Goal: Task Accomplishment & Management: Use online tool/utility

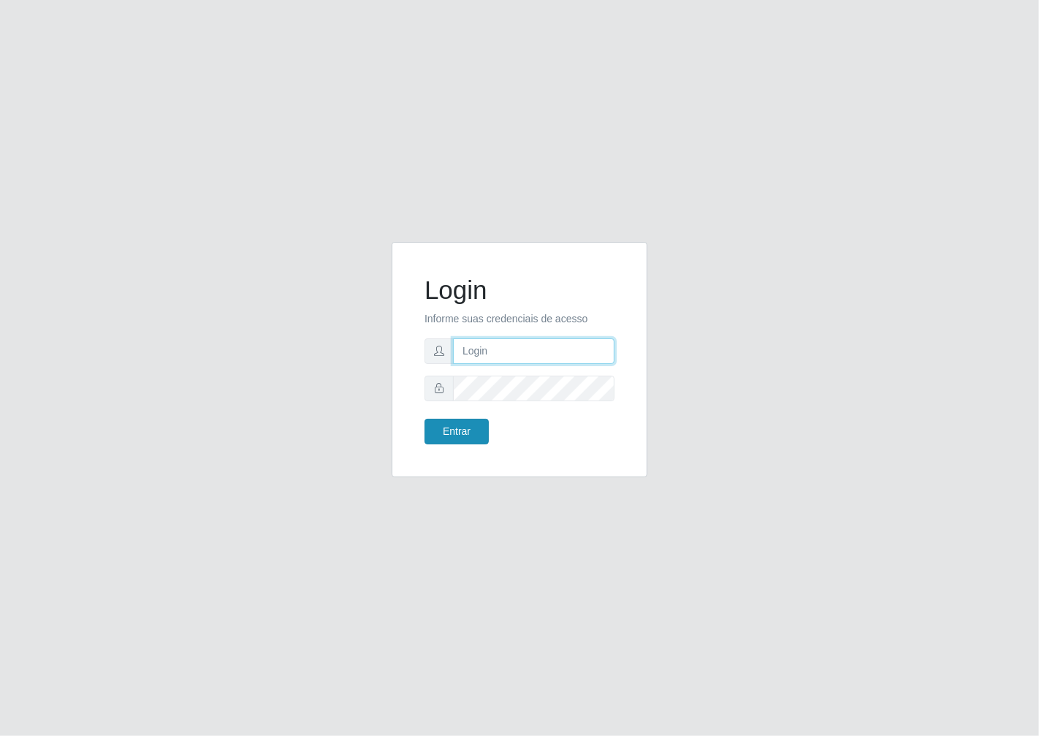
type input "janaina@iwof"
click at [468, 426] on button "Entrar" at bounding box center [457, 432] width 64 height 26
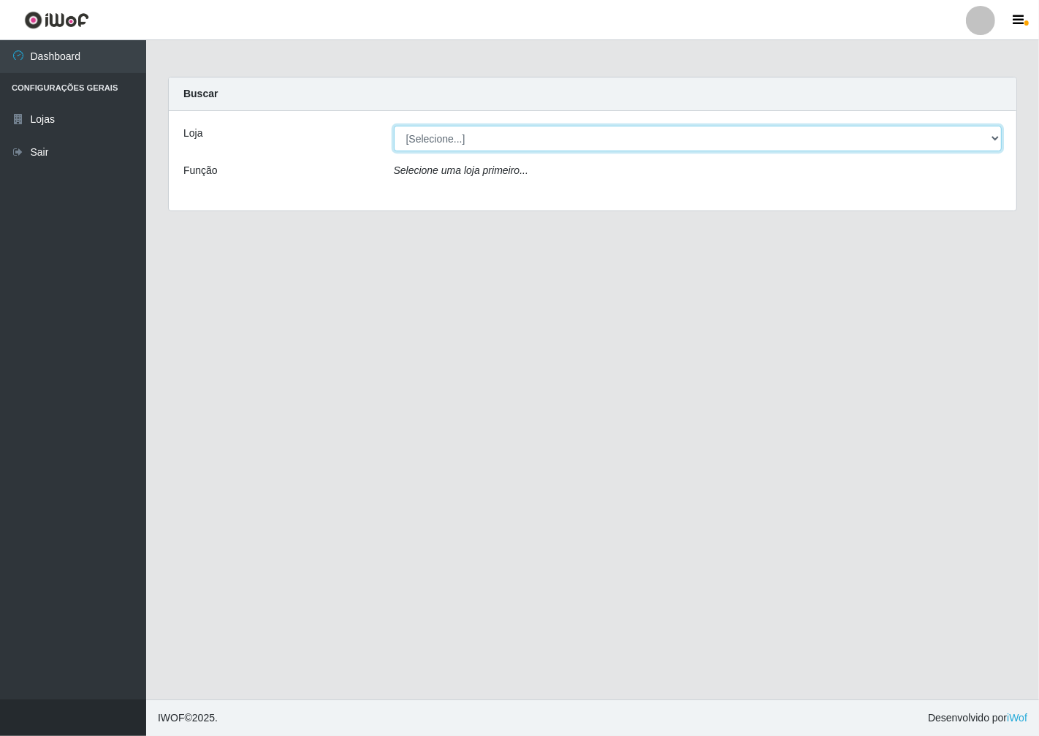
click at [1000, 143] on select "[Selecione...] Minimercado Filezão" at bounding box center [698, 139] width 609 height 26
select select "204"
click at [394, 126] on select "[Selecione...] Minimercado Filezão" at bounding box center [698, 139] width 609 height 26
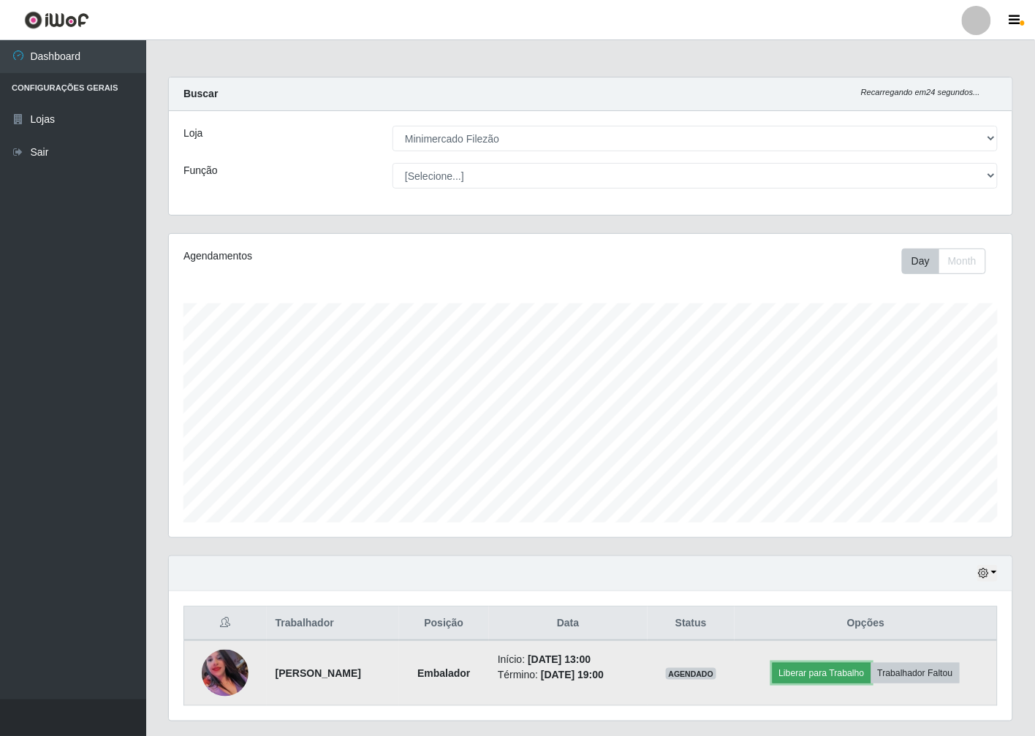
click at [830, 675] on button "Liberar para Trabalho" at bounding box center [822, 673] width 99 height 20
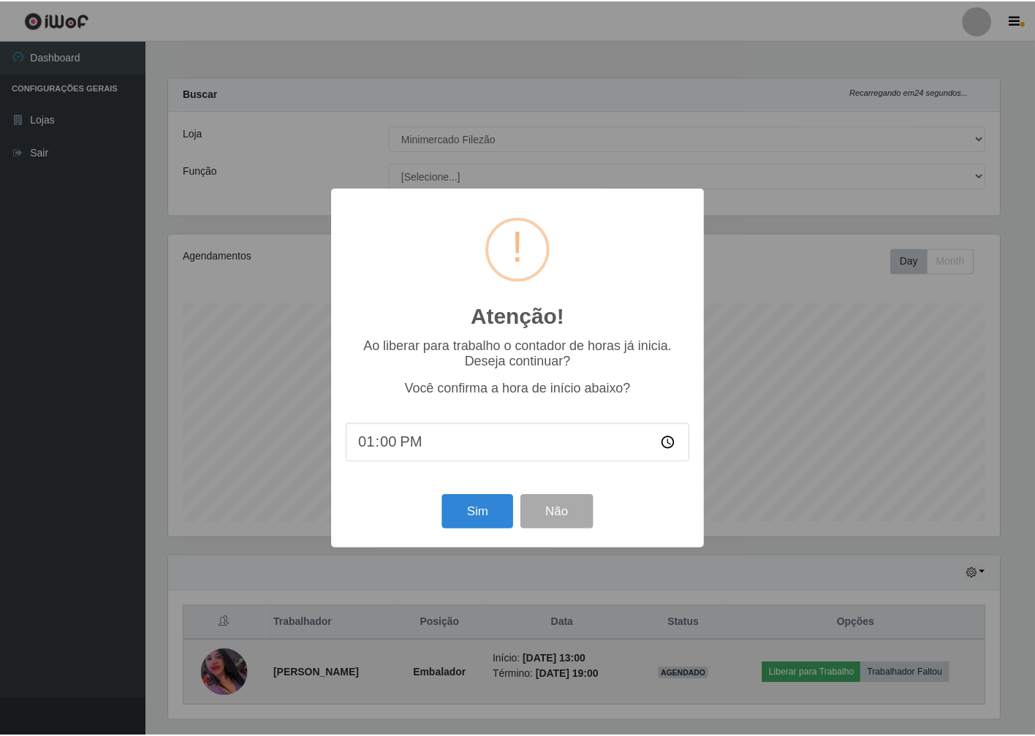
scroll to position [303, 835]
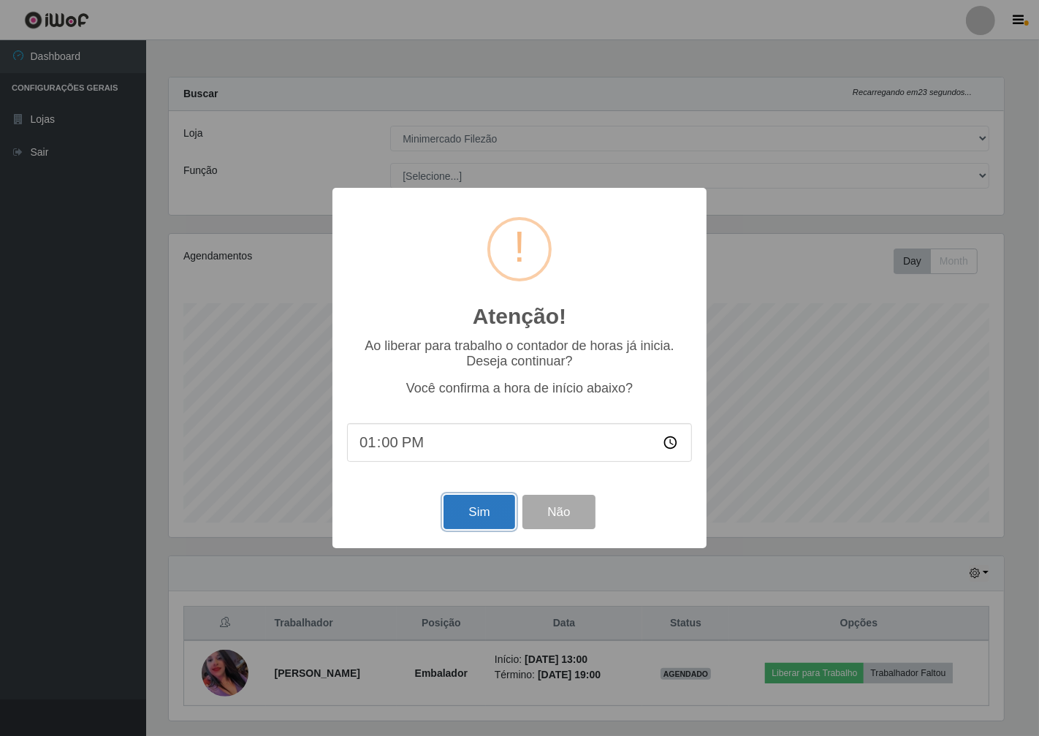
click at [483, 509] on button "Sim" at bounding box center [479, 512] width 71 height 34
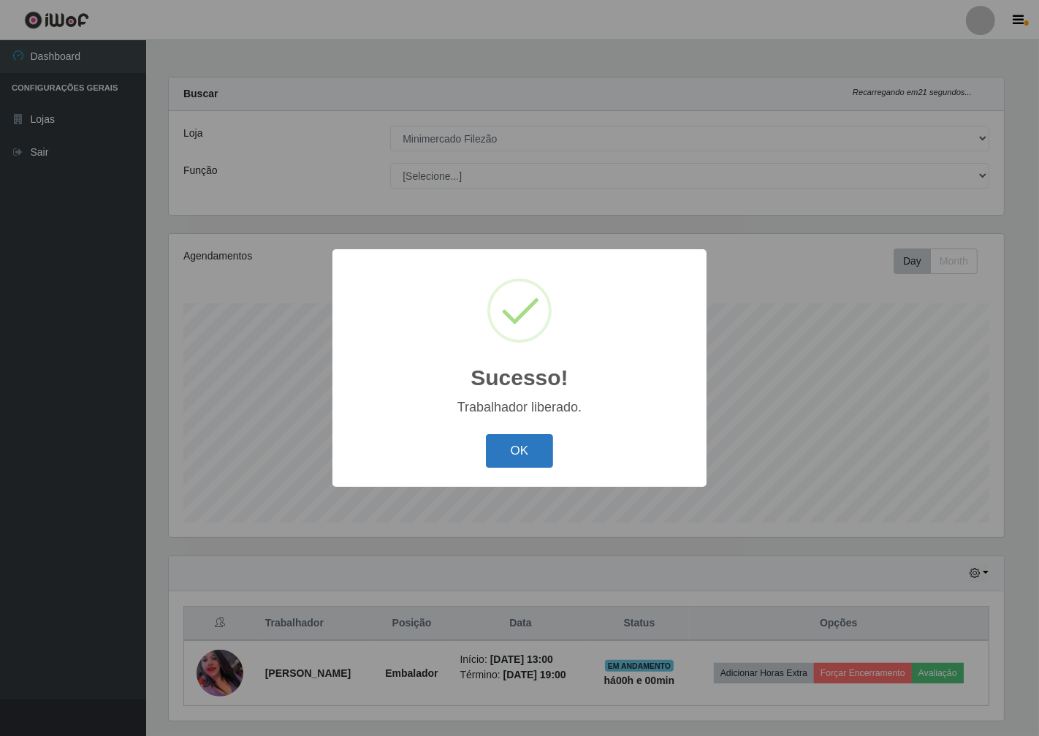
click at [509, 451] on button "OK" at bounding box center [520, 451] width 68 height 34
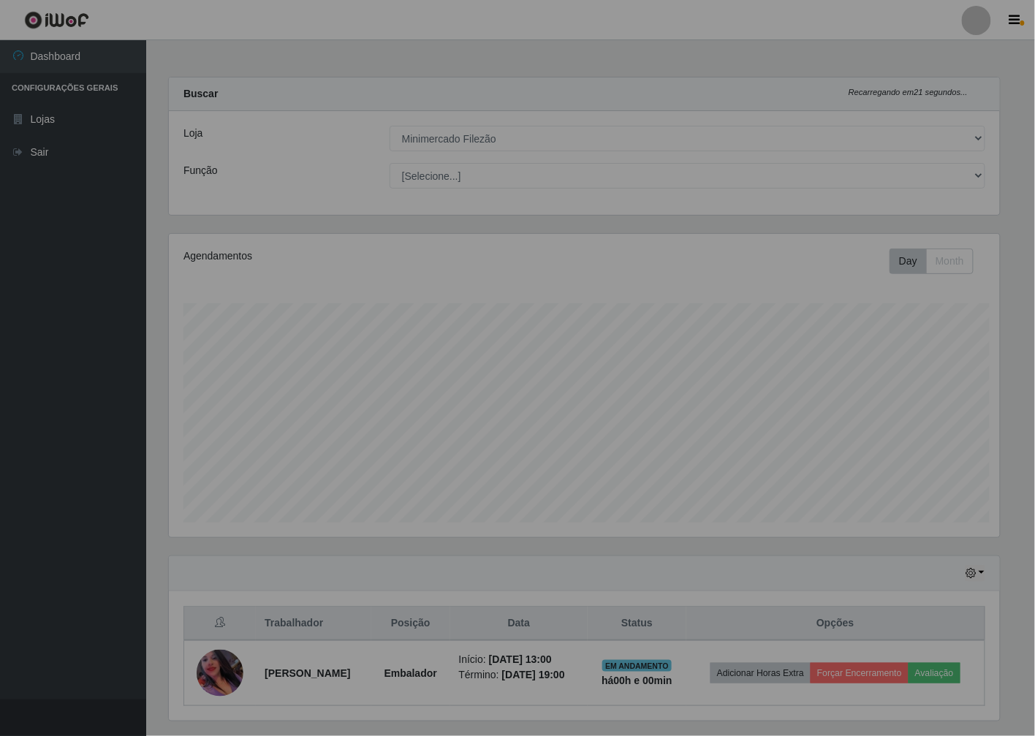
scroll to position [303, 843]
